Goal: Information Seeking & Learning: Learn about a topic

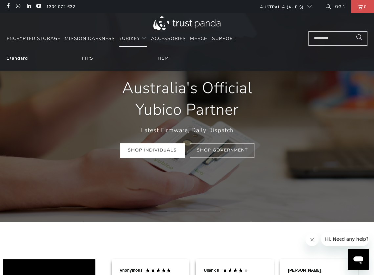
click at [22, 61] on link "Standard" at bounding box center [17, 58] width 21 height 6
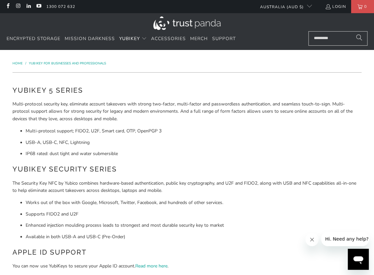
click at [290, 159] on div "YubiKey 5 Series Multi-protocol security key, eliminate account takeovers with …" at bounding box center [186, 219] width 349 height 269
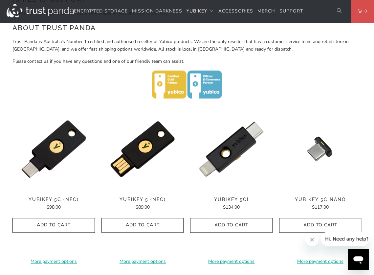
scroll to position [253, 0]
click at [279, 80] on p at bounding box center [186, 85] width 349 height 31
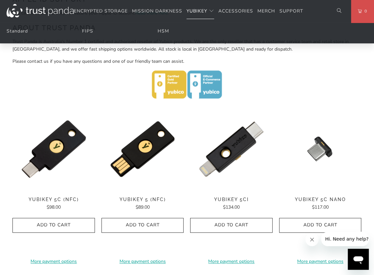
click at [327, 88] on p at bounding box center [186, 85] width 349 height 31
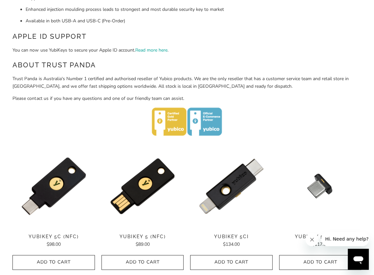
scroll to position [215, 0]
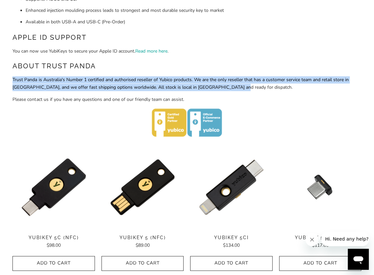
drag, startPoint x: 250, startPoint y: 88, endPoint x: 12, endPoint y: 83, distance: 237.2
click at [12, 83] on p "Trust Panda is Australia's Number 1 certified and authorised reseller of Yubico…" at bounding box center [186, 83] width 349 height 15
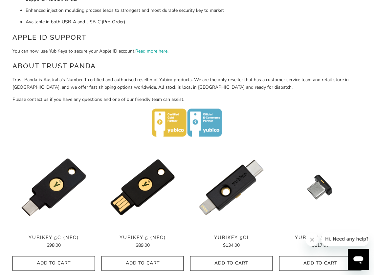
click at [13, 83] on p "Trust Panda is Australia's Number 1 certified and authorised reseller of Yubico…" at bounding box center [186, 83] width 349 height 15
click at [11, 79] on div "YubiKey 5 Series Multi-protocol security key, eliminate account takeovers with …" at bounding box center [186, 4] width 355 height 281
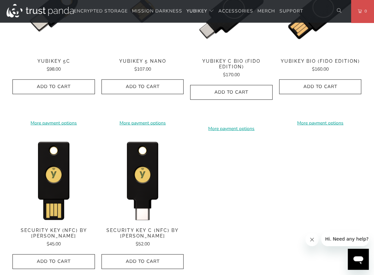
scroll to position [555, 0]
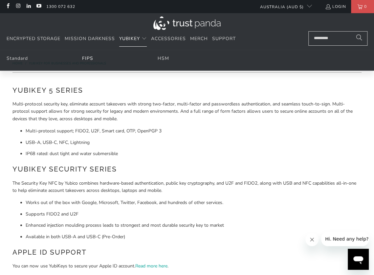
click at [83, 58] on link "FIPS" at bounding box center [87, 58] width 11 height 6
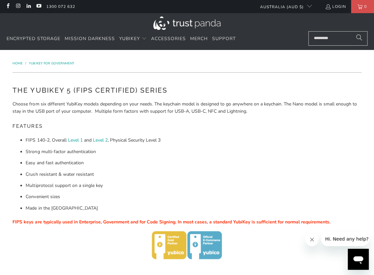
click at [302, 106] on p "Choose from six different YubiKey models depending on your needs. The keychain …" at bounding box center [186, 107] width 349 height 15
